Goal: Ask a question

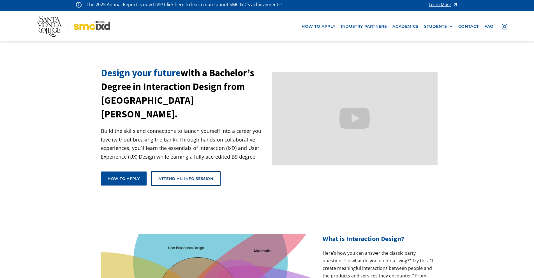
scroll to position [2, 0]
click at [180, 176] on div "Attend an Info Session" at bounding box center [185, 178] width 55 height 5
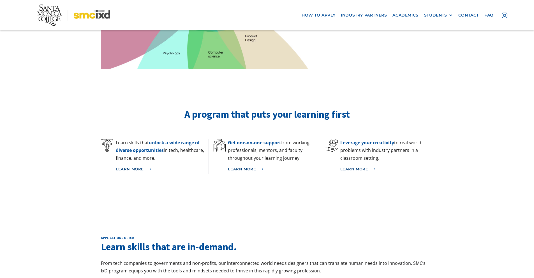
scroll to position [314, 0]
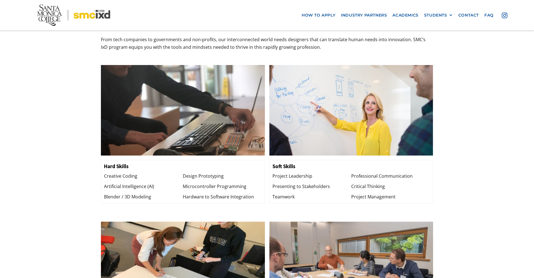
click at [85, 157] on div "Applications of ixd Learn skills that are in-demand. From tech companies to gov…" at bounding box center [267, 197] width 534 height 427
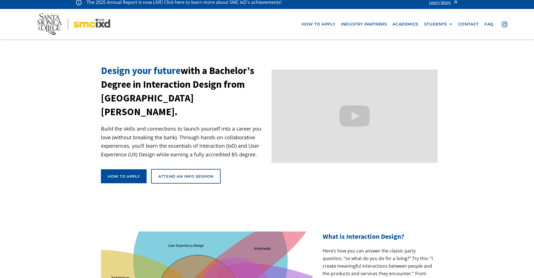
scroll to position [0, 0]
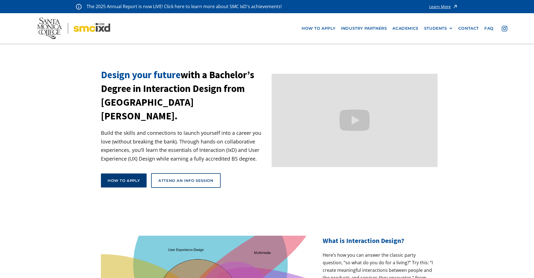
click at [125, 178] on div "How to apply" at bounding box center [124, 180] width 32 height 5
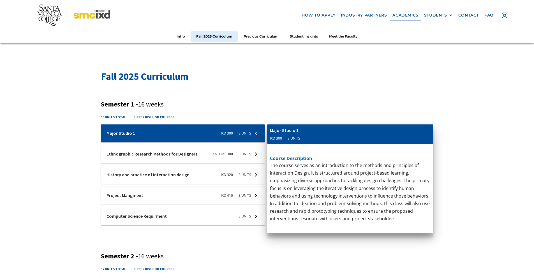
scroll to position [157, 0]
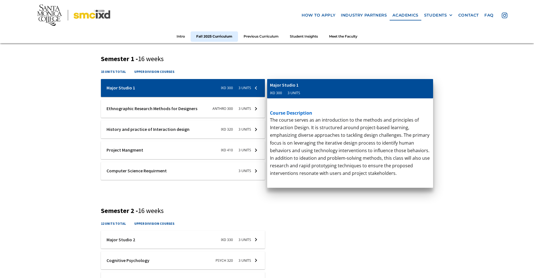
scroll to position [202, 0]
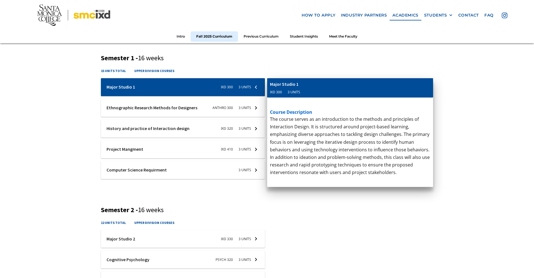
click at [256, 171] on div at bounding box center [183, 170] width 164 height 18
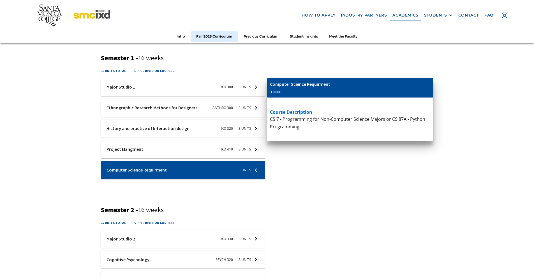
click at [256, 171] on div at bounding box center [183, 170] width 164 height 18
click at [258, 168] on div at bounding box center [183, 170] width 164 height 18
click at [254, 170] on div at bounding box center [183, 170] width 164 height 18
click at [255, 169] on div at bounding box center [183, 170] width 164 height 18
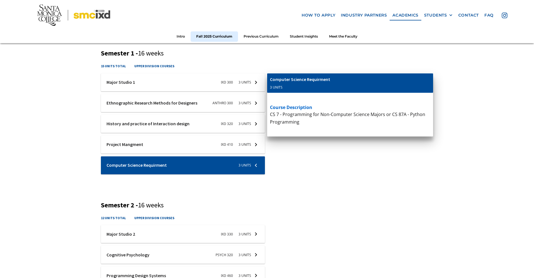
scroll to position [212, 0]
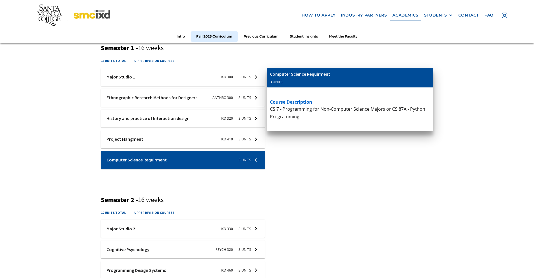
click at [254, 161] on div at bounding box center [183, 160] width 164 height 18
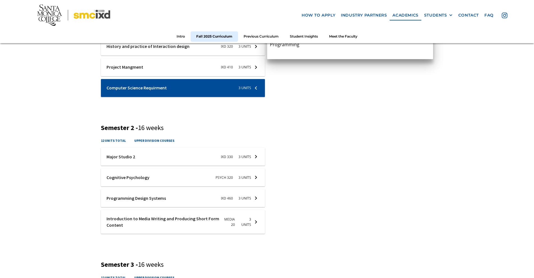
scroll to position [287, 0]
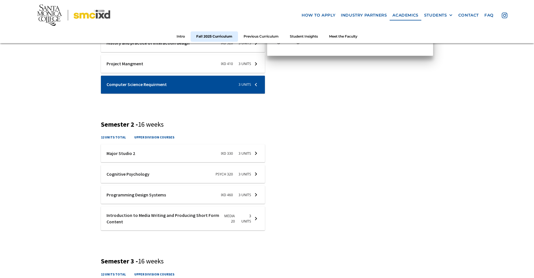
click at [258, 155] on div at bounding box center [183, 153] width 164 height 18
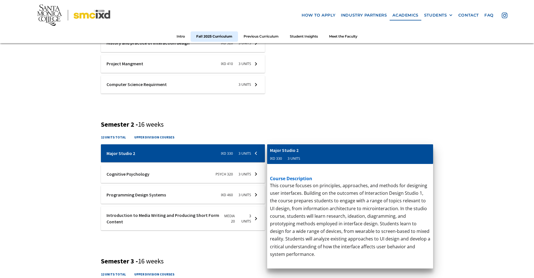
click at [257, 155] on div at bounding box center [183, 153] width 164 height 18
click at [77, 155] on div "Fall 2025 Curriculum Semester 1 - 16 weeks 15 units total upper division course…" at bounding box center [267, 223] width 534 height 627
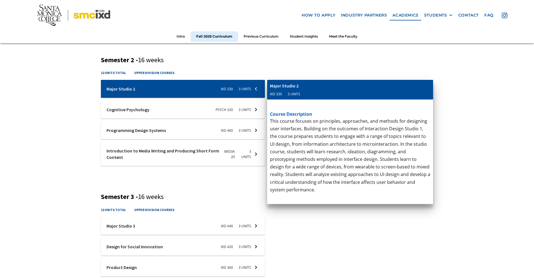
scroll to position [352, 0]
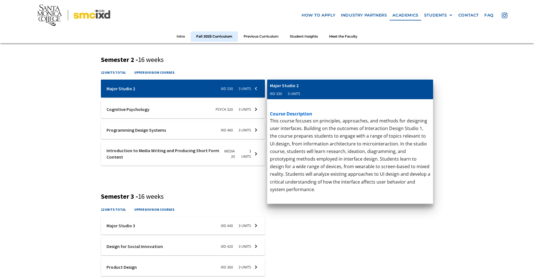
click at [255, 159] on div at bounding box center [183, 154] width 164 height 24
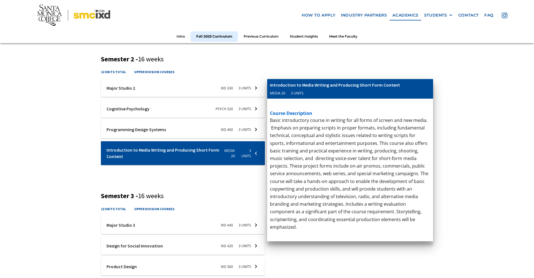
scroll to position [358, 0]
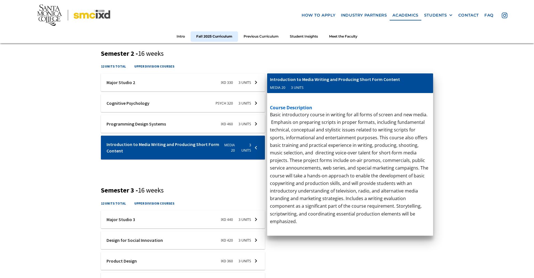
click at [164, 127] on div at bounding box center [183, 124] width 164 height 18
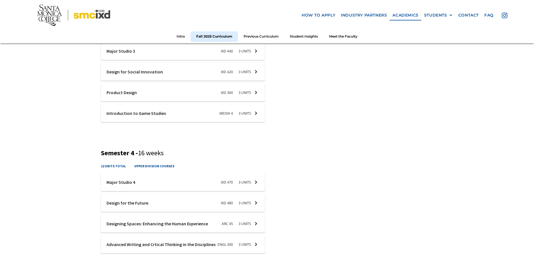
scroll to position [528, 0]
click at [254, 113] on div at bounding box center [183, 112] width 164 height 18
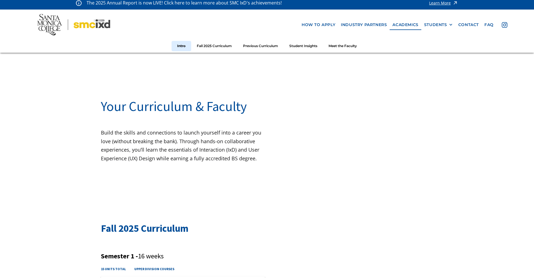
scroll to position [0, 0]
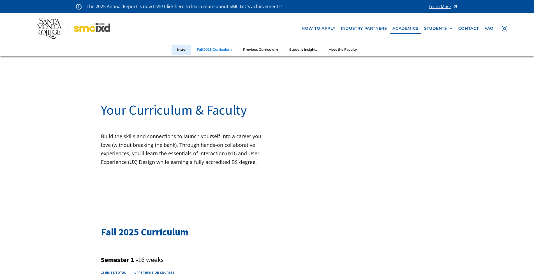
click at [227, 54] on link "Fall 2025 Curriculum" at bounding box center [214, 50] width 46 height 10
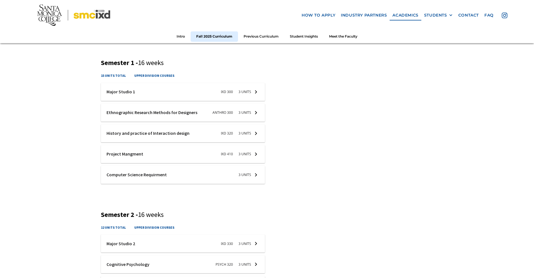
scroll to position [197, 0]
click at [300, 36] on link "Student Insights" at bounding box center [303, 36] width 39 height 10
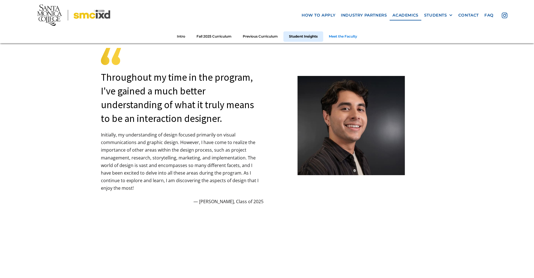
scroll to position [1486, 0]
click at [341, 39] on link "Meet the Faculty" at bounding box center [343, 36] width 40 height 10
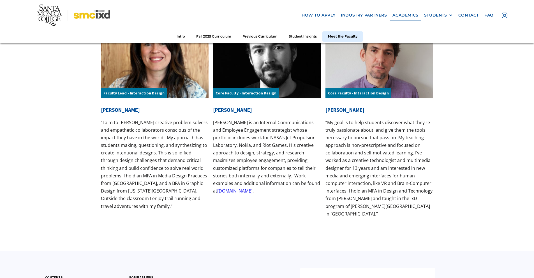
scroll to position [1755, 0]
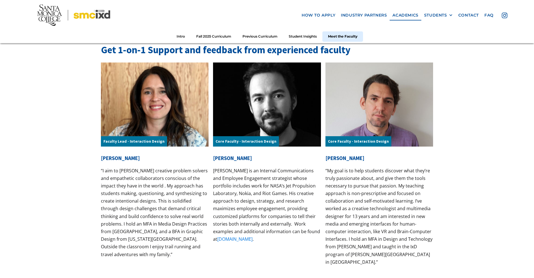
click at [240, 242] on link "www.lukedjohnson.com" at bounding box center [234, 239] width 35 height 6
click at [241, 241] on link "www.lukedjohnson.com" at bounding box center [234, 239] width 35 height 6
click at [249, 239] on link "www.lukedjohnson.com" at bounding box center [234, 239] width 35 height 6
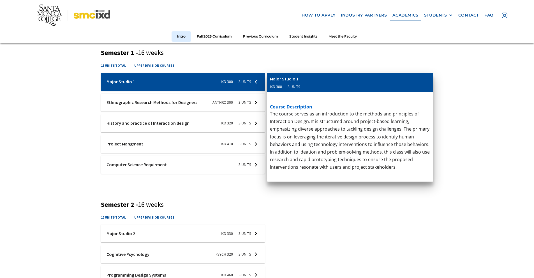
scroll to position [383, 0]
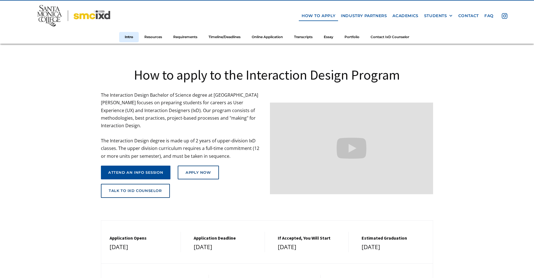
scroll to position [67, 0]
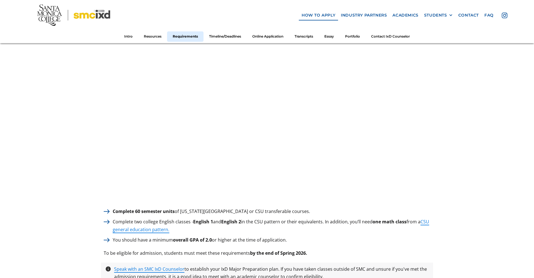
scroll to position [767, 0]
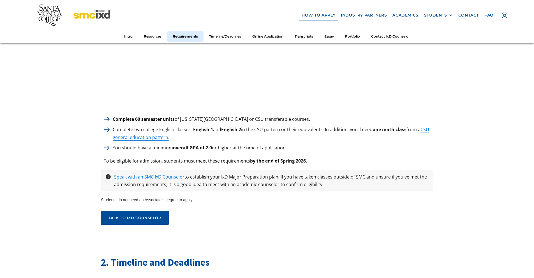
click at [161, 174] on link "Speak with an SMC IxD Counselor" at bounding box center [149, 177] width 70 height 6
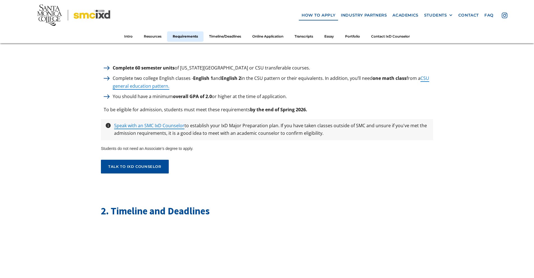
scroll to position [767, 0]
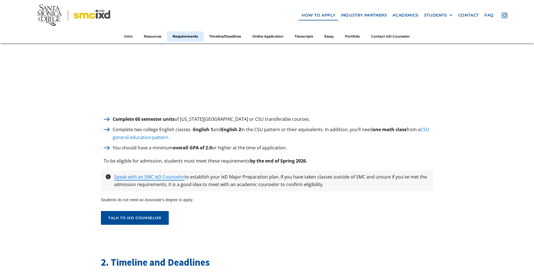
click at [171, 131] on link "CSU general education pattern." at bounding box center [271, 133] width 316 height 14
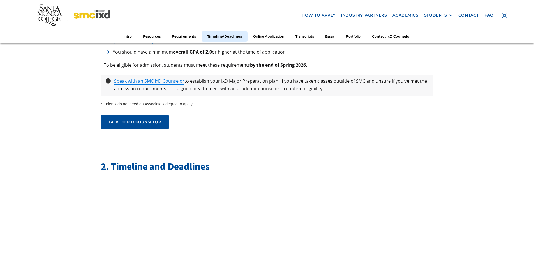
scroll to position [868, 0]
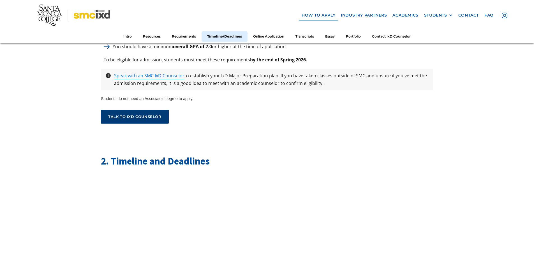
click at [161, 117] on link "talk to ixd counselor" at bounding box center [135, 117] width 68 height 14
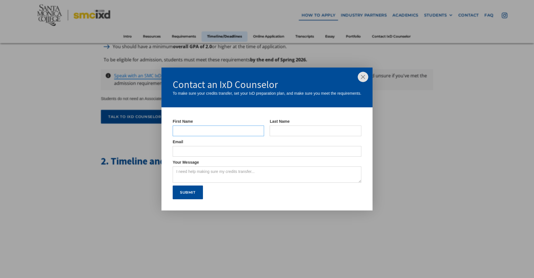
click at [182, 132] on input "IxD Counselor Form" at bounding box center [219, 131] width 92 height 11
type input "[PERSON_NAME]"
type input "[EMAIL_ADDRESS][DOMAIN_NAME]"
type textarea "hell"
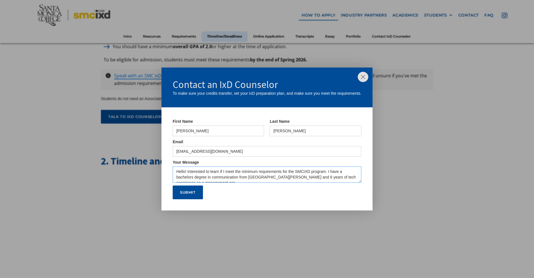
scroll to position [3, 0]
click at [248, 180] on textarea "Hello! Interested to learn if I meet the minimum requirements for the SMCIXD pr…" at bounding box center [267, 174] width 189 height 16
type textarea "Hello! Interested to learn if I meet the minimum requirements for the SMCIXD pr…"
click at [194, 196] on input "Submit" at bounding box center [188, 193] width 30 height 14
type input "Please wait..."
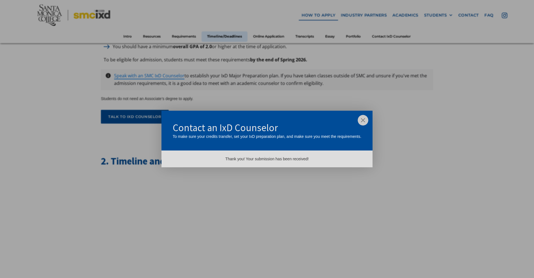
click at [364, 121] on img at bounding box center [363, 120] width 11 height 11
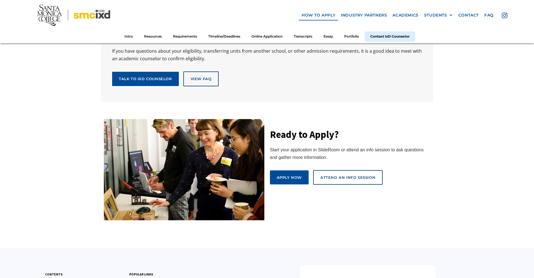
scroll to position [3114, 0]
